Goal: Information Seeking & Learning: Find specific page/section

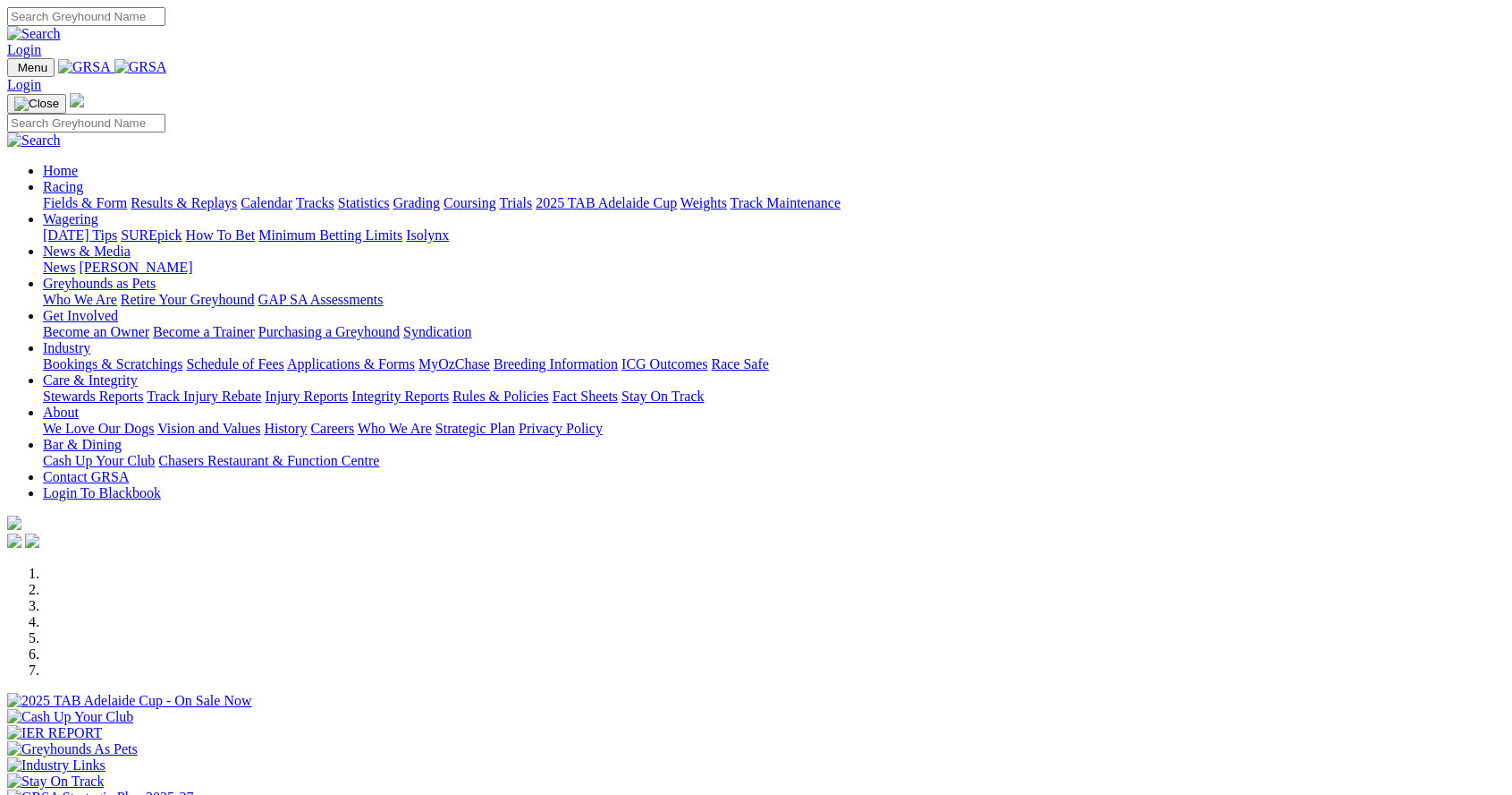
scroll to position [1488, 0]
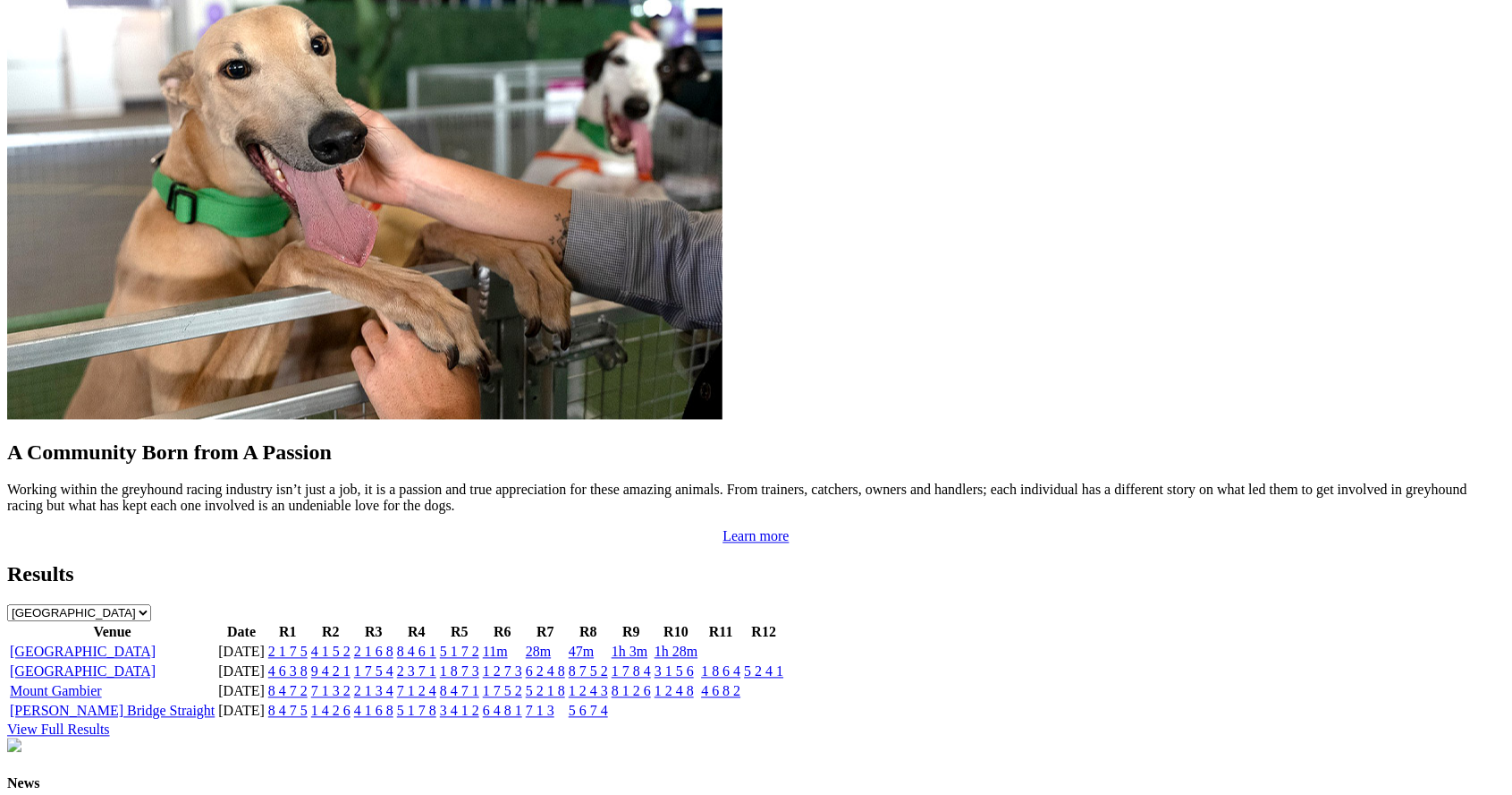
click at [156, 664] on link "[GEOGRAPHIC_DATA]" at bounding box center [82, 672] width 146 height 15
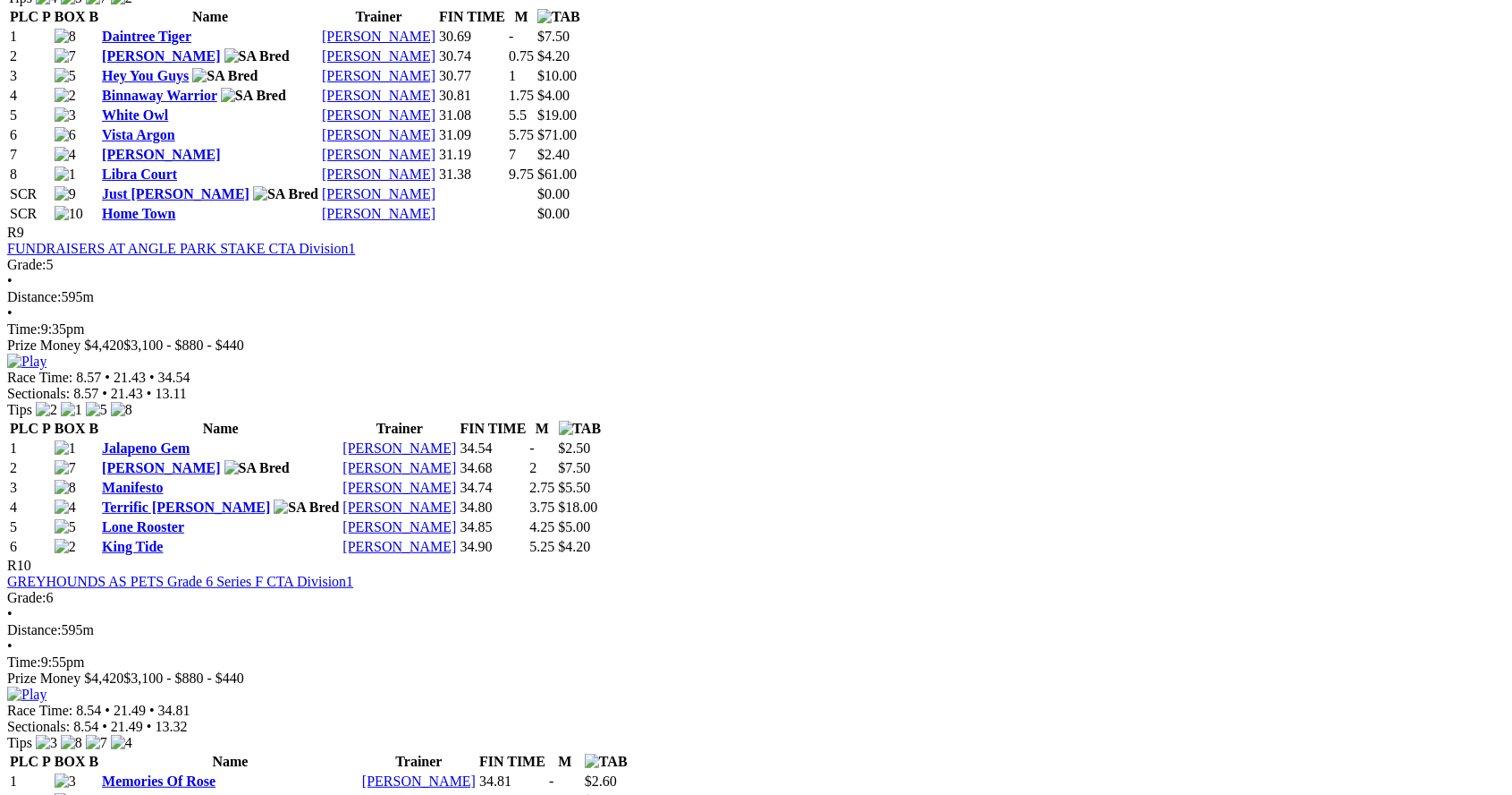
scroll to position [3620, 0]
